Goal: Use online tool/utility

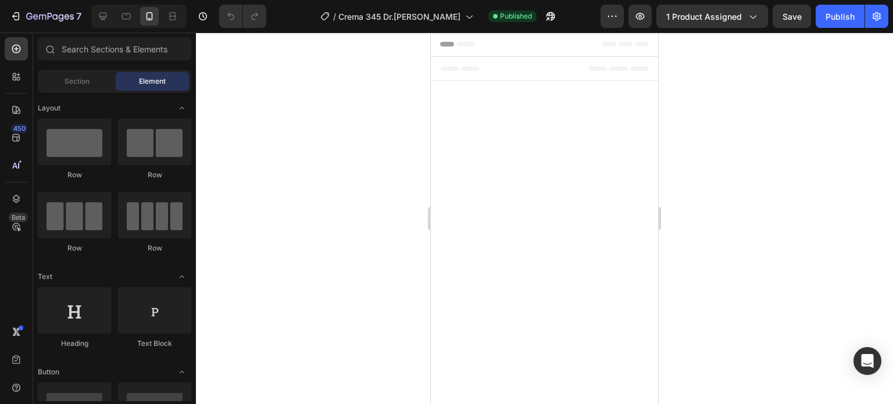
click at [744, 119] on div at bounding box center [544, 219] width 697 height 372
